Goal: Task Accomplishment & Management: Use online tool/utility

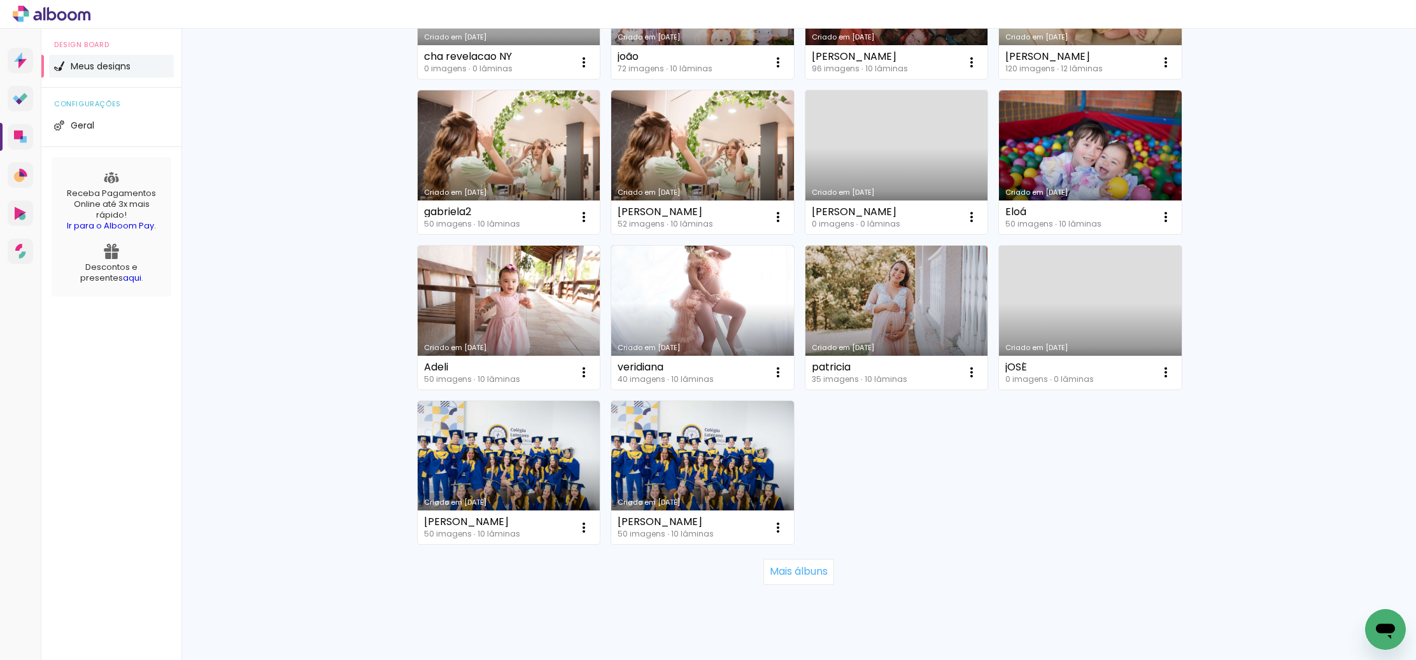
scroll to position [721, 0]
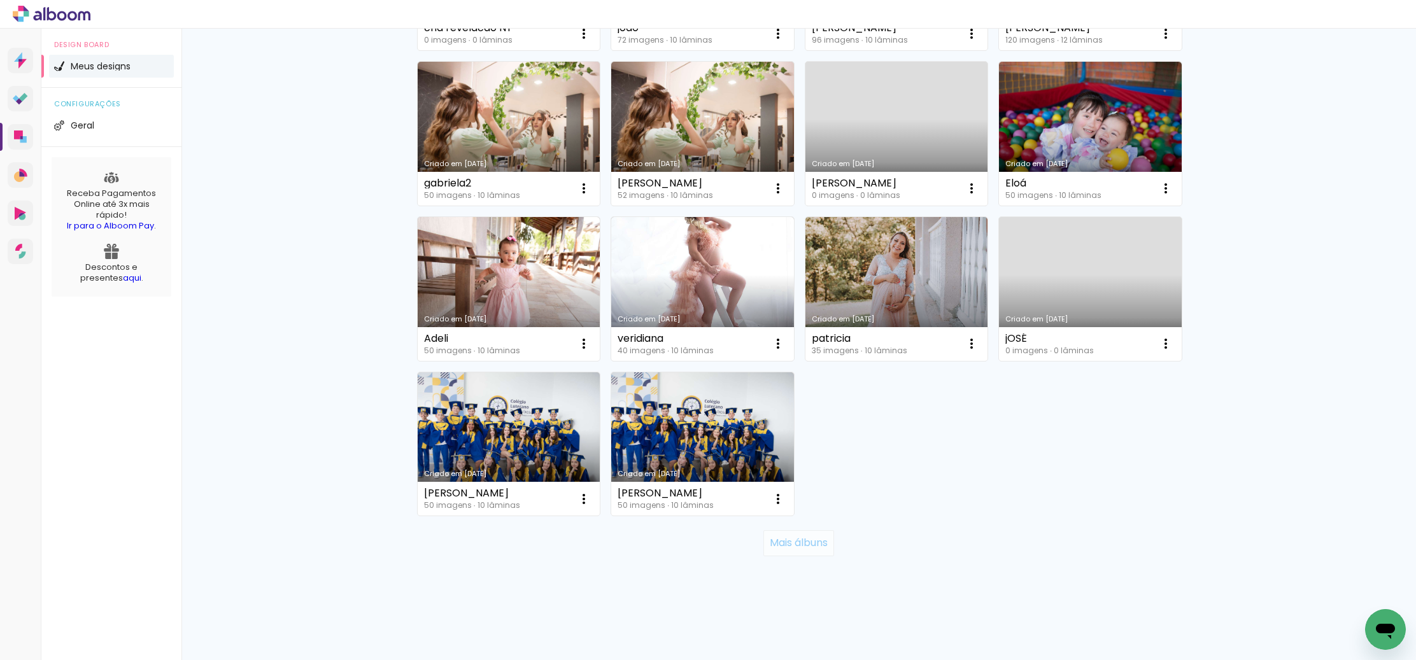
click at [0, 0] on slot "Mais álbuns" at bounding box center [0, 0] width 0 height 0
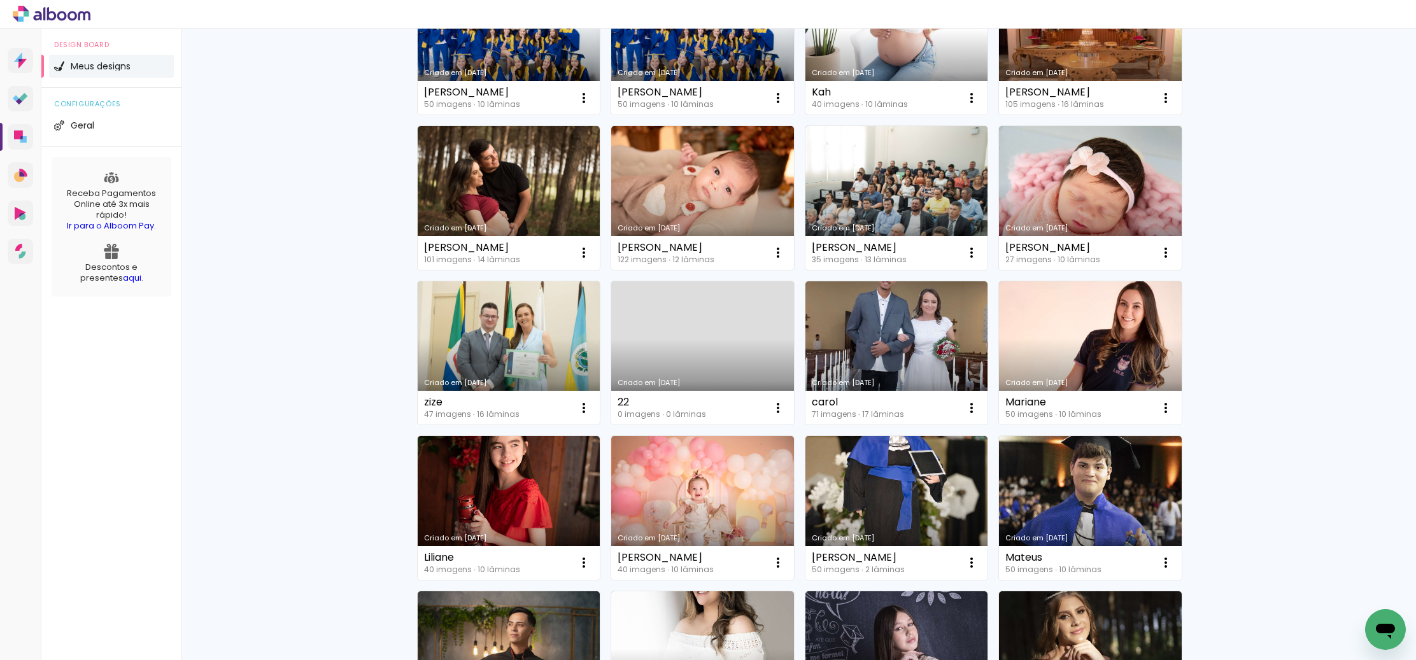
scroll to position [1125, 0]
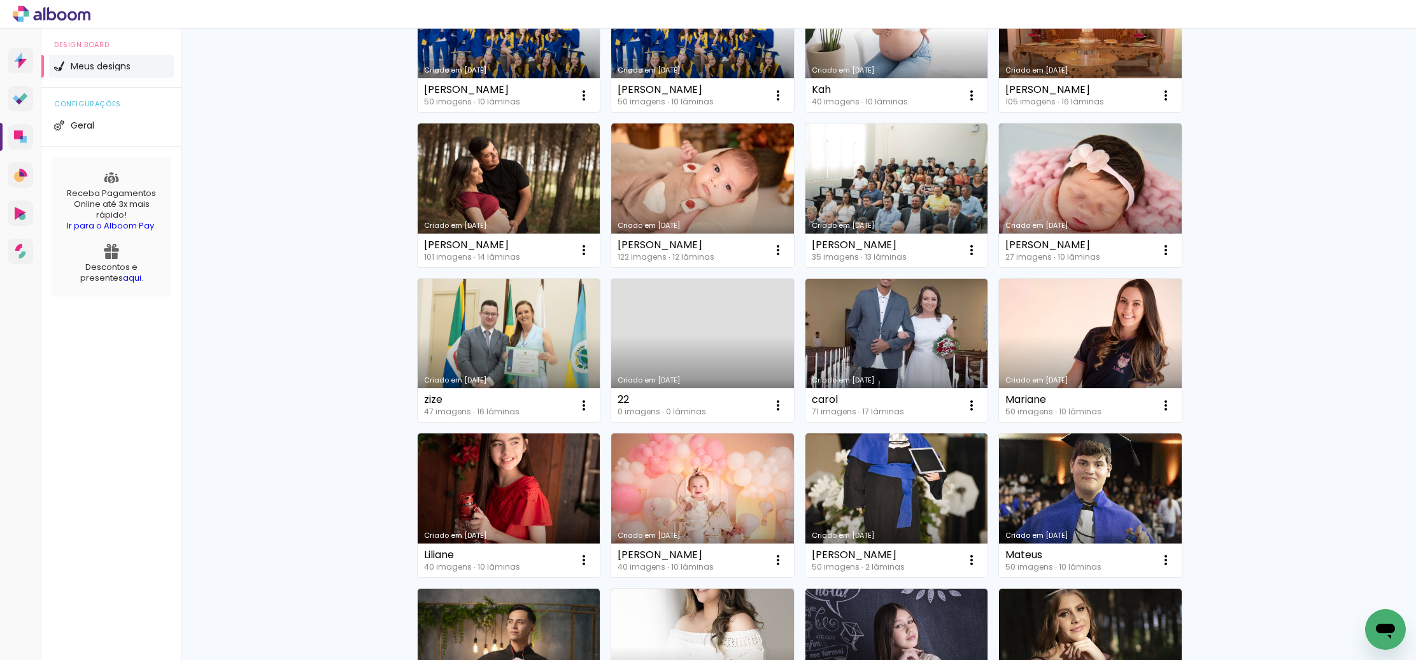
click at [893, 330] on link "Criado em [DATE]" at bounding box center [896, 351] width 183 height 144
